Goal: Download file/media

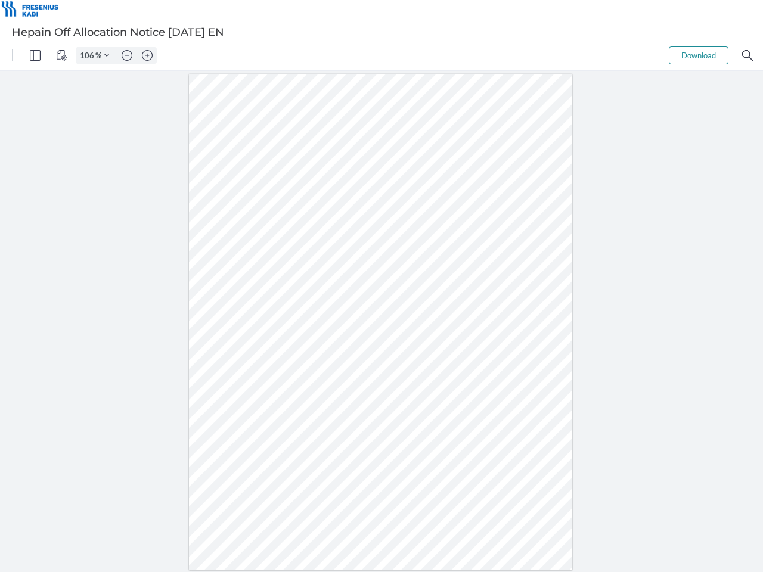
click at [35, 55] on img "Panel" at bounding box center [35, 55] width 11 height 11
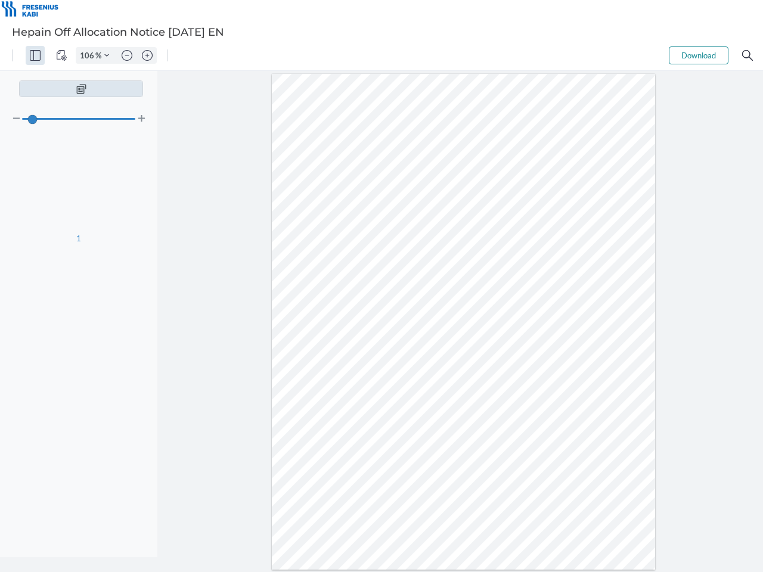
click at [61, 55] on img "View Controls" at bounding box center [61, 55] width 11 height 11
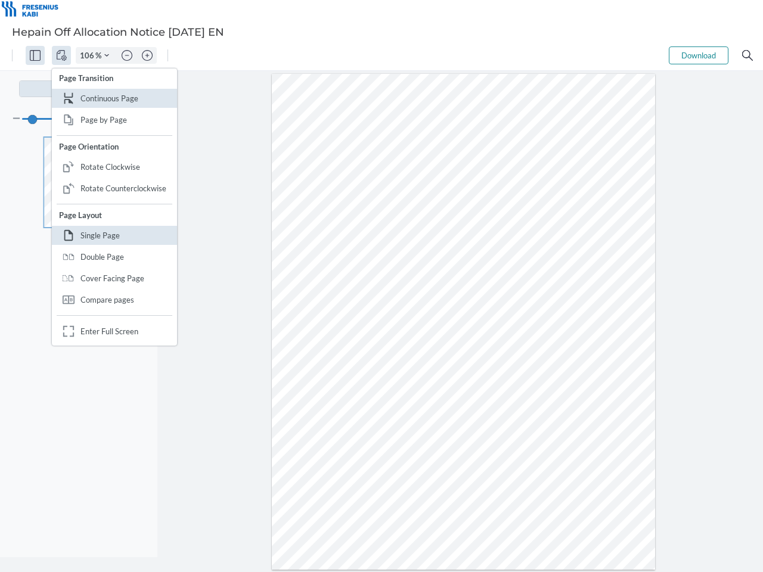
click at [89, 55] on input "106" at bounding box center [85, 55] width 19 height 11
click at [107, 55] on img "Zoom Controls" at bounding box center [106, 55] width 5 height 5
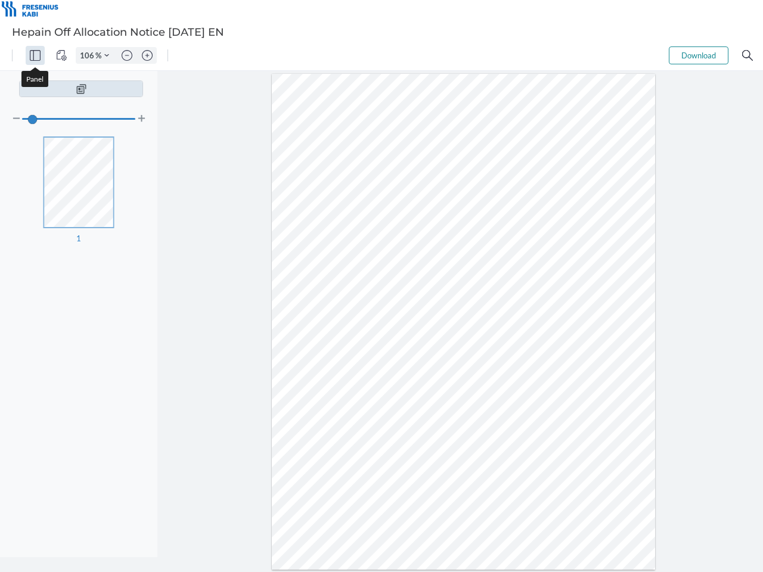
click at [127, 55] on img "Zoom out" at bounding box center [127, 55] width 11 height 11
click at [147, 55] on img "Zoom in" at bounding box center [147, 55] width 11 height 11
type input "106"
click at [698, 55] on button "Download" at bounding box center [698, 55] width 60 height 18
click at [747, 55] on img "Search" at bounding box center [747, 55] width 11 height 11
